Goal: Task Accomplishment & Management: Manage account settings

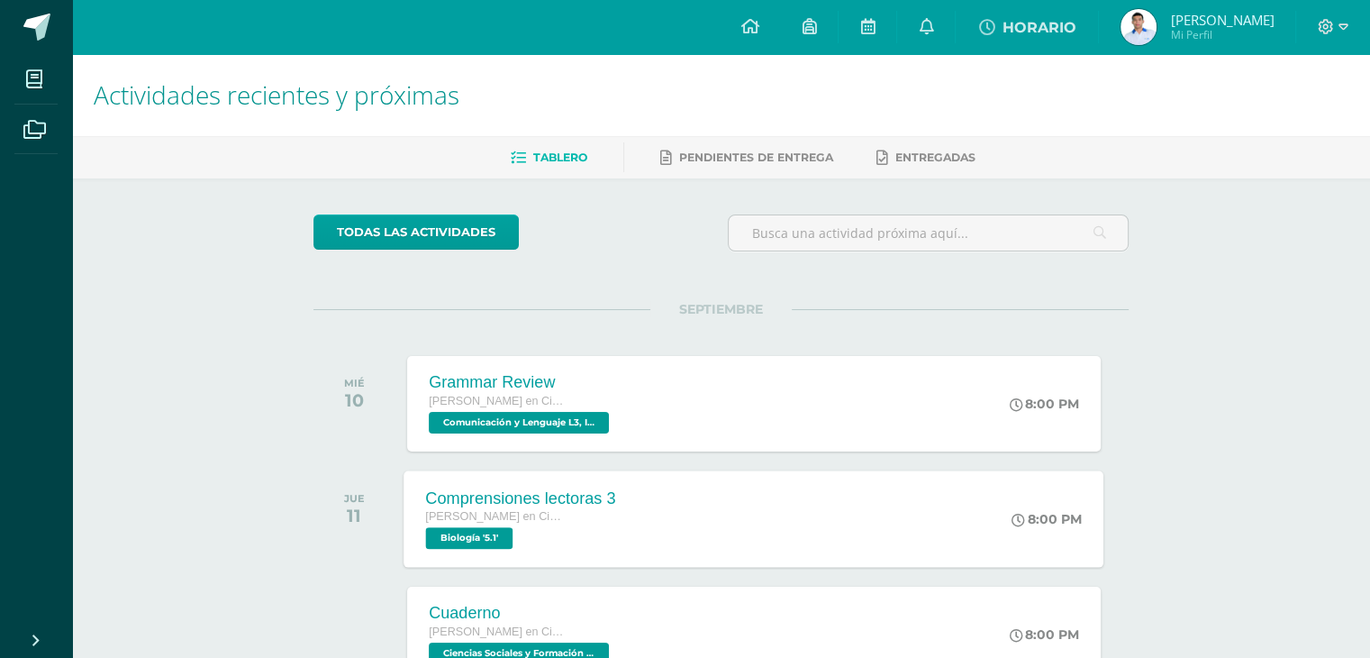
click at [487, 535] on span "Biología '5.1'" at bounding box center [469, 538] width 87 height 22
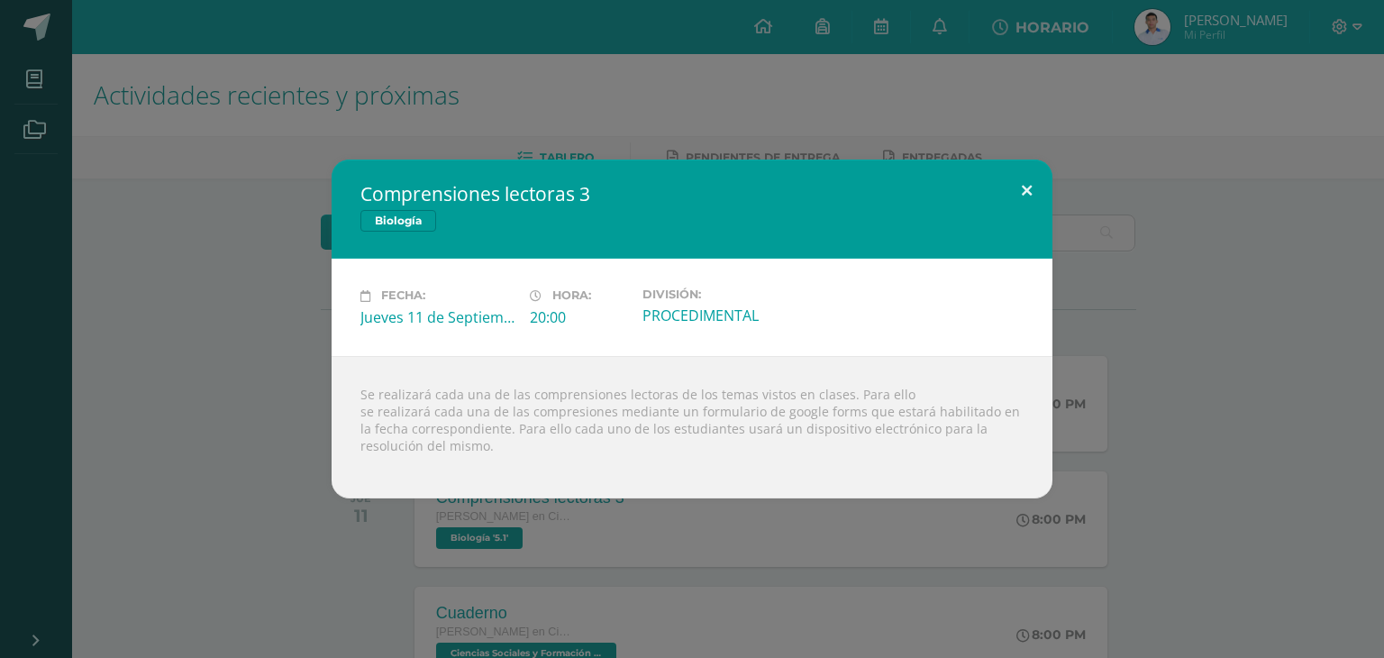
click at [1029, 185] on button at bounding box center [1026, 189] width 51 height 61
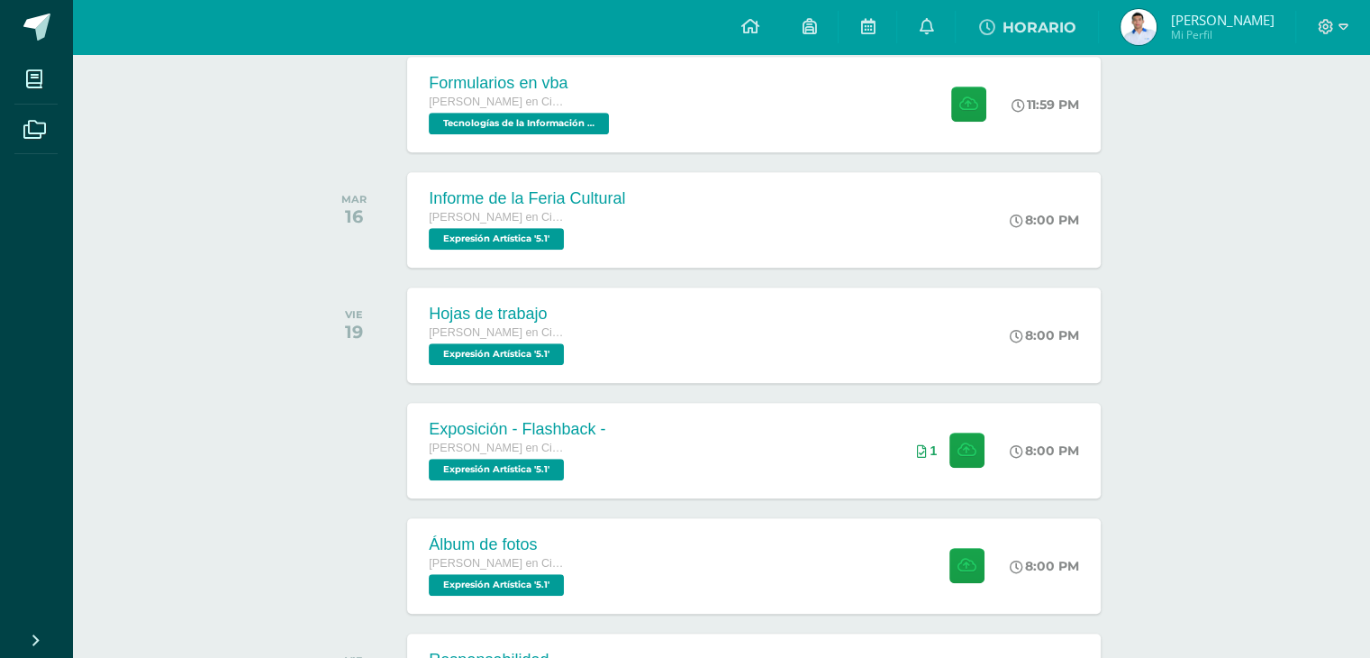
scroll to position [1002, 0]
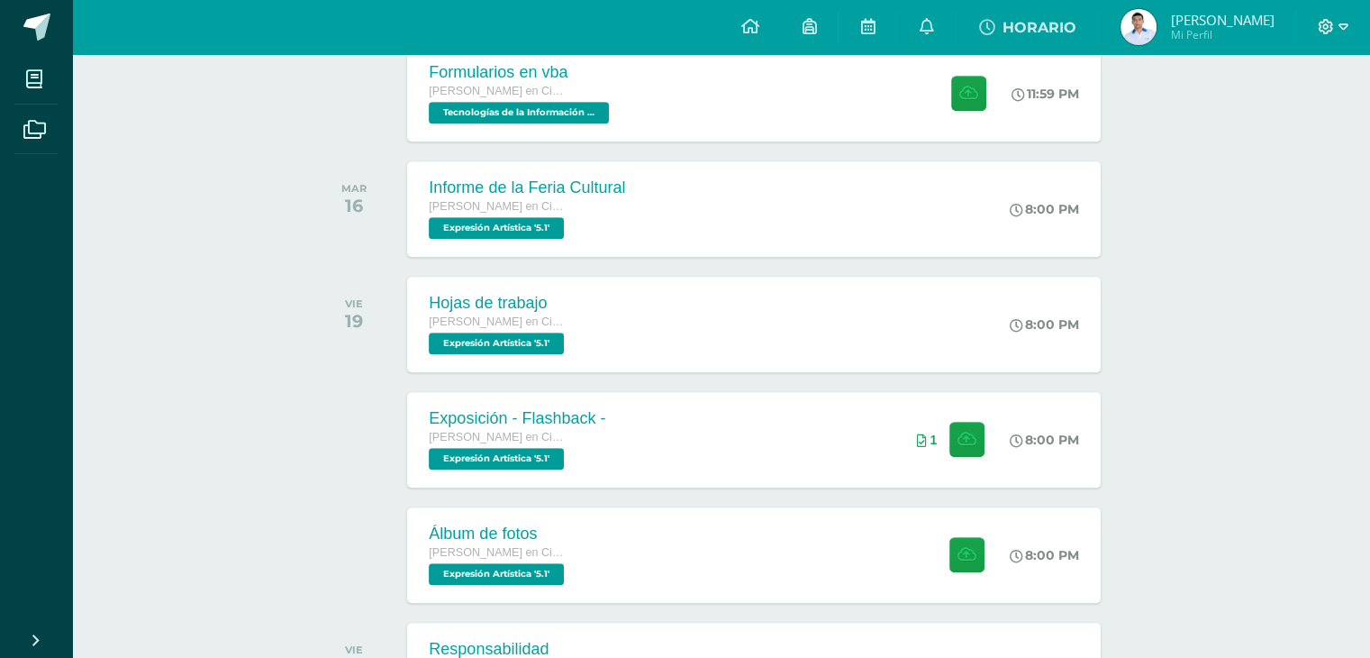
click at [1326, 29] on icon at bounding box center [1326, 26] width 15 height 15
click at [1267, 117] on span "Cerrar sesión" at bounding box center [1286, 122] width 81 height 17
